Goal: Obtain resource: Download file/media

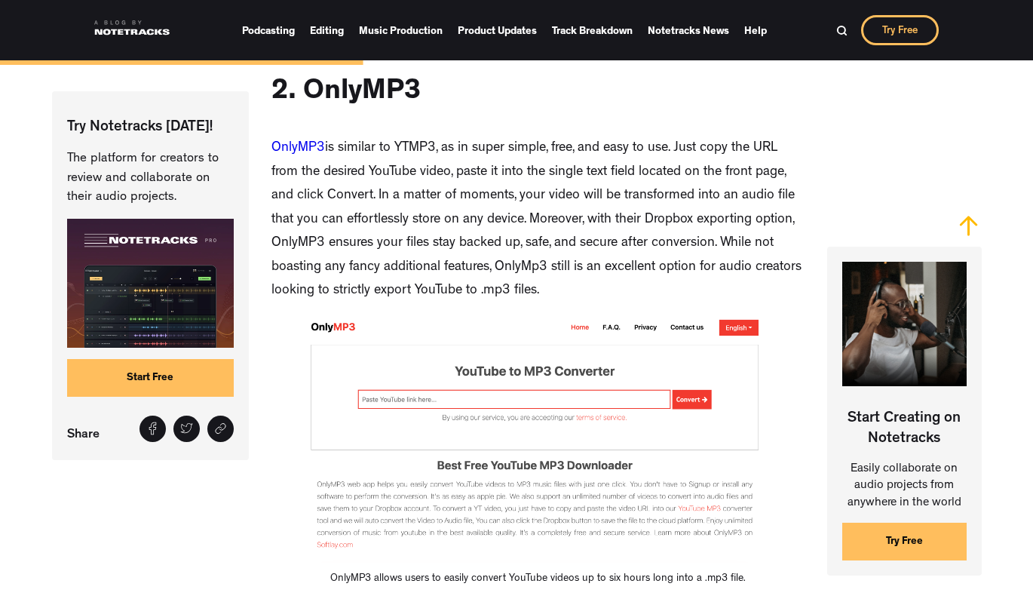
scroll to position [2836, 0]
click at [299, 141] on link "OnlyMP3" at bounding box center [298, 148] width 54 height 14
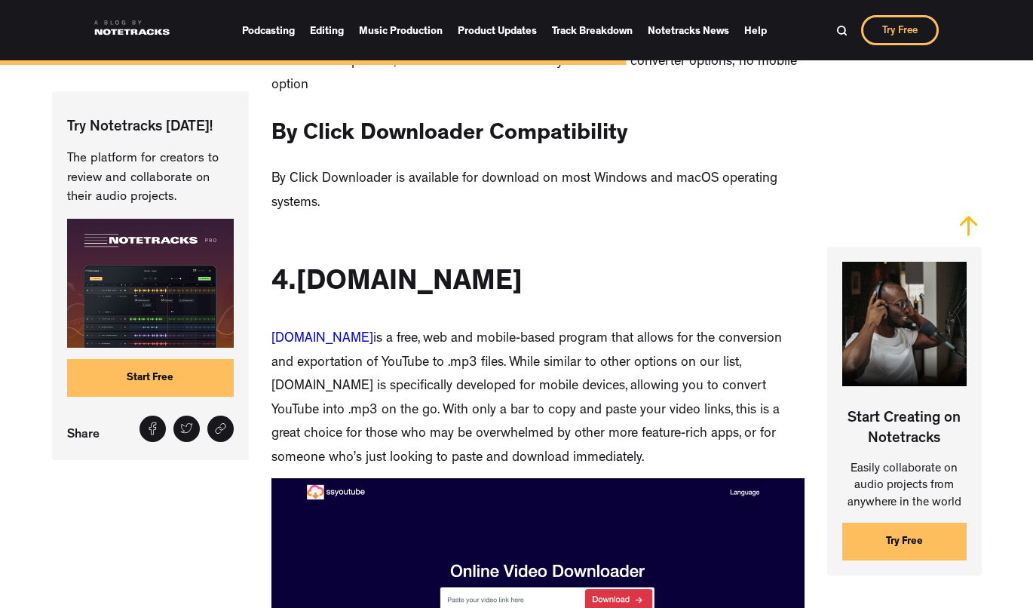
scroll to position [5036, 0]
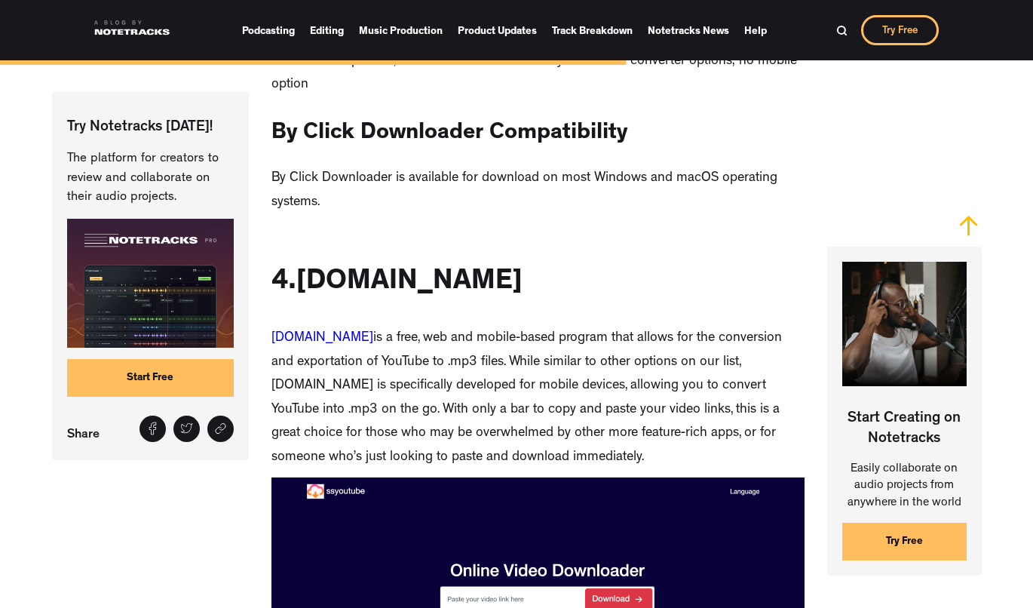
click at [304, 335] on link "[DOMAIN_NAME]" at bounding box center [322, 339] width 102 height 14
click at [295, 332] on link "[DOMAIN_NAME]" at bounding box center [322, 339] width 102 height 14
drag, startPoint x: 362, startPoint y: 330, endPoint x: 262, endPoint y: 329, distance: 100.3
copy link "[DOMAIN_NAME]"
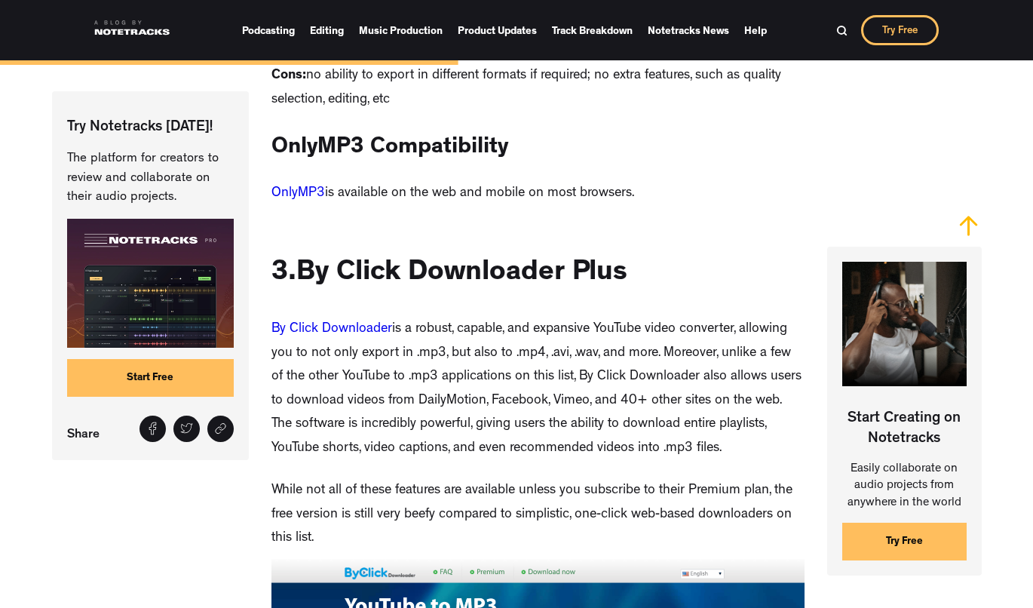
scroll to position [3682, 0]
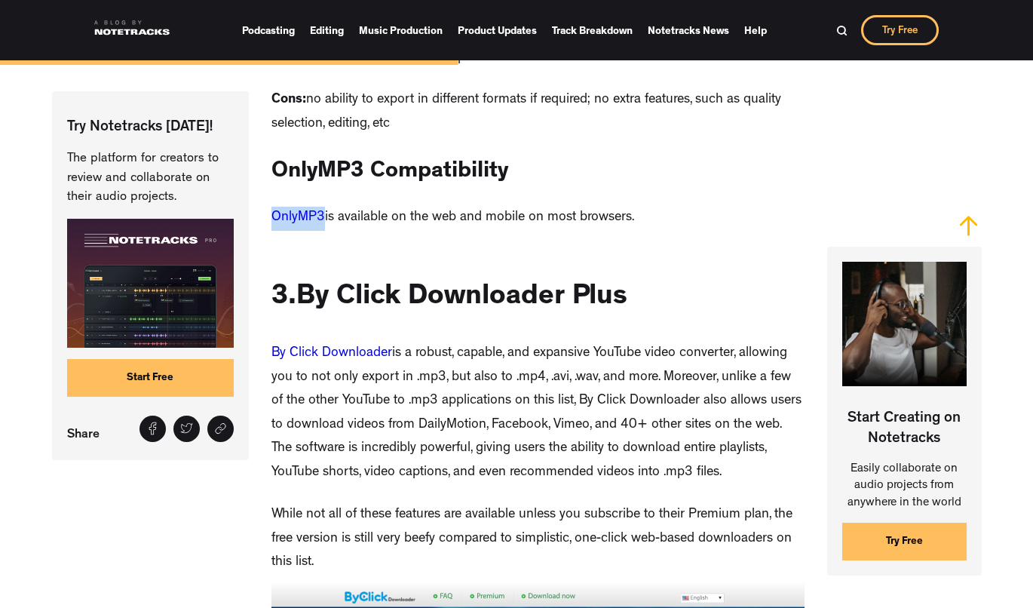
drag, startPoint x: 320, startPoint y: 206, endPoint x: 248, endPoint y: 212, distance: 72.6
copy link "OnlyMP3"
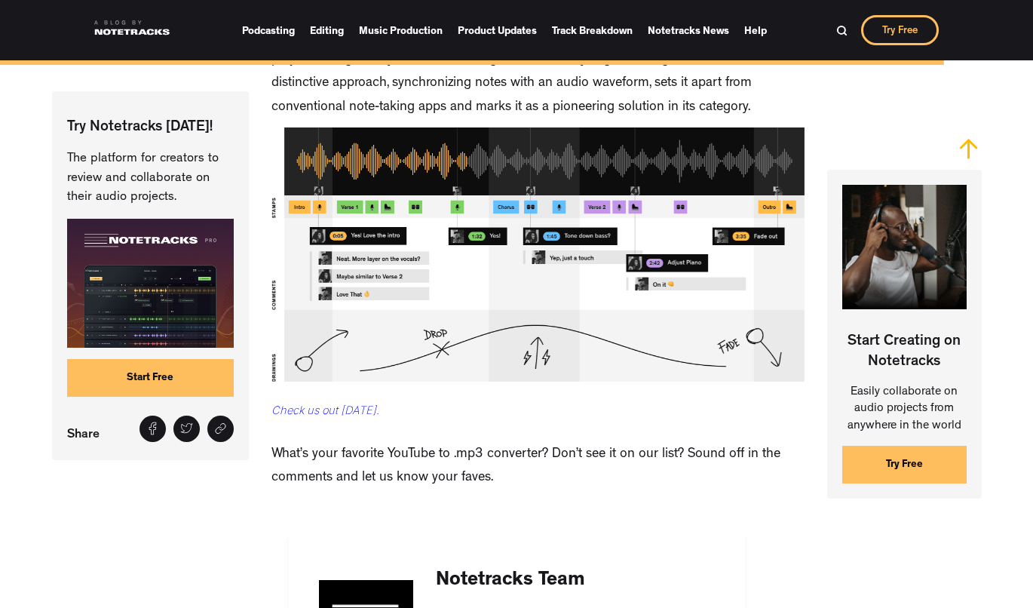
scroll to position [8109, 0]
